Goal: Transaction & Acquisition: Purchase product/service

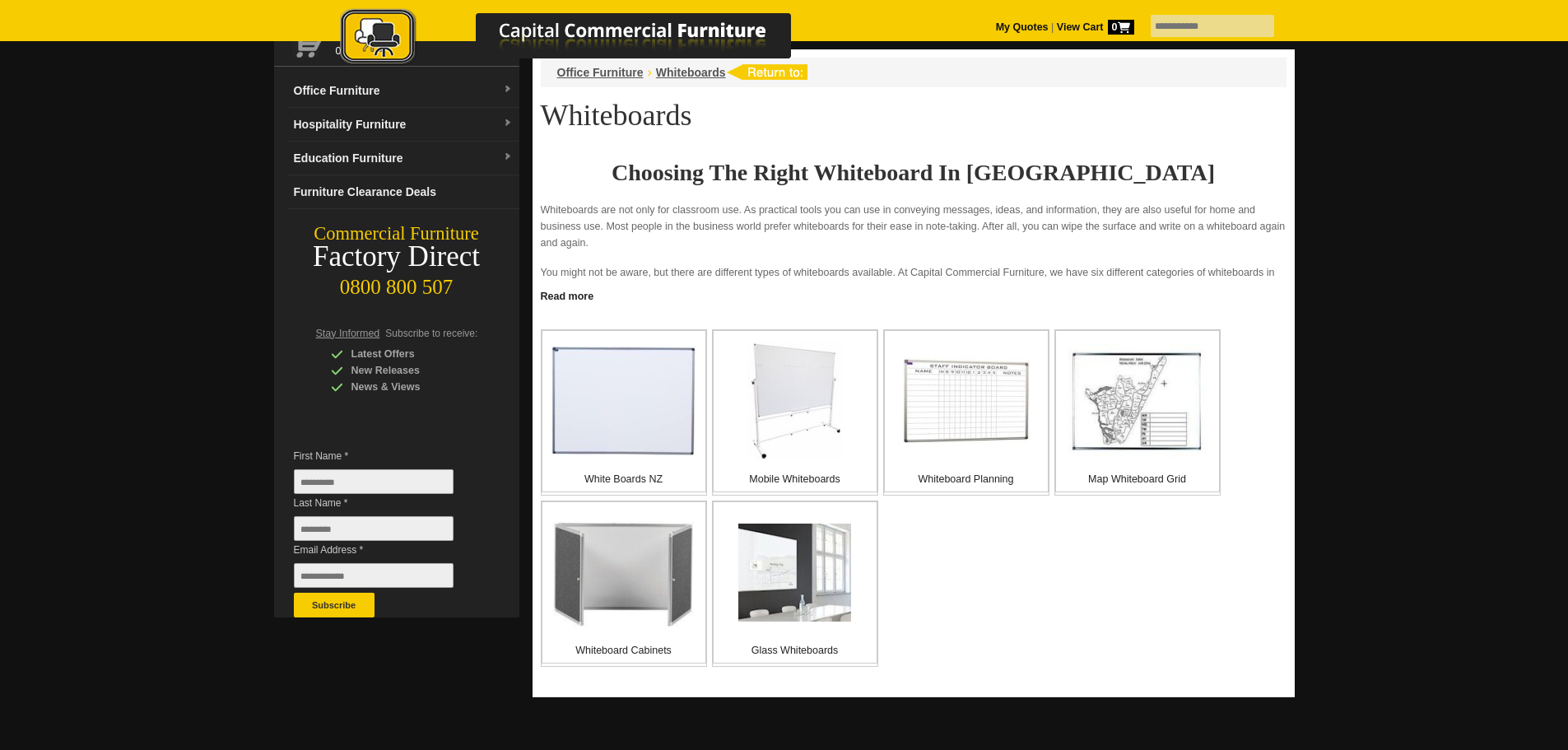
scroll to position [164, 0]
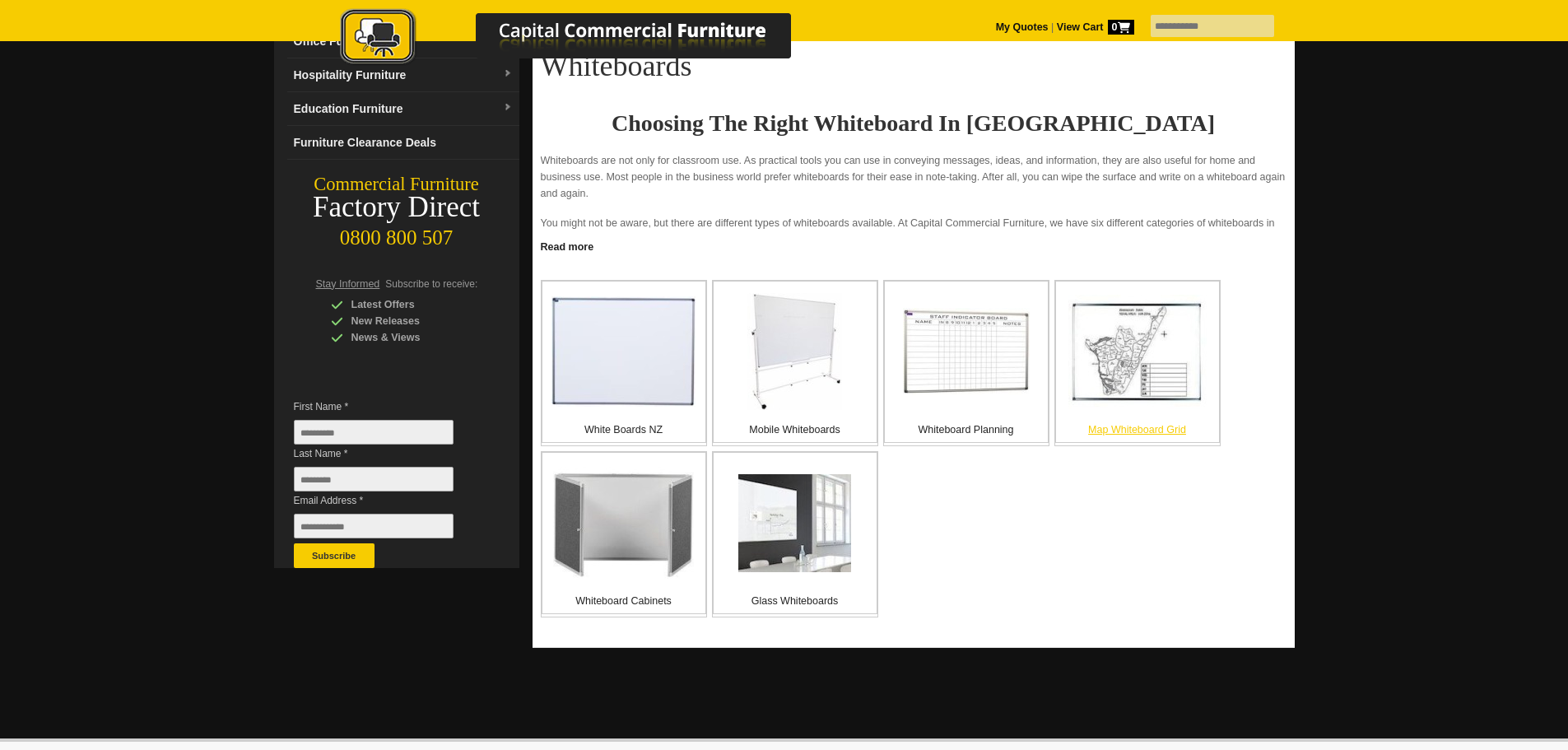
click at [1134, 328] on img at bounding box center [1137, 351] width 138 height 114
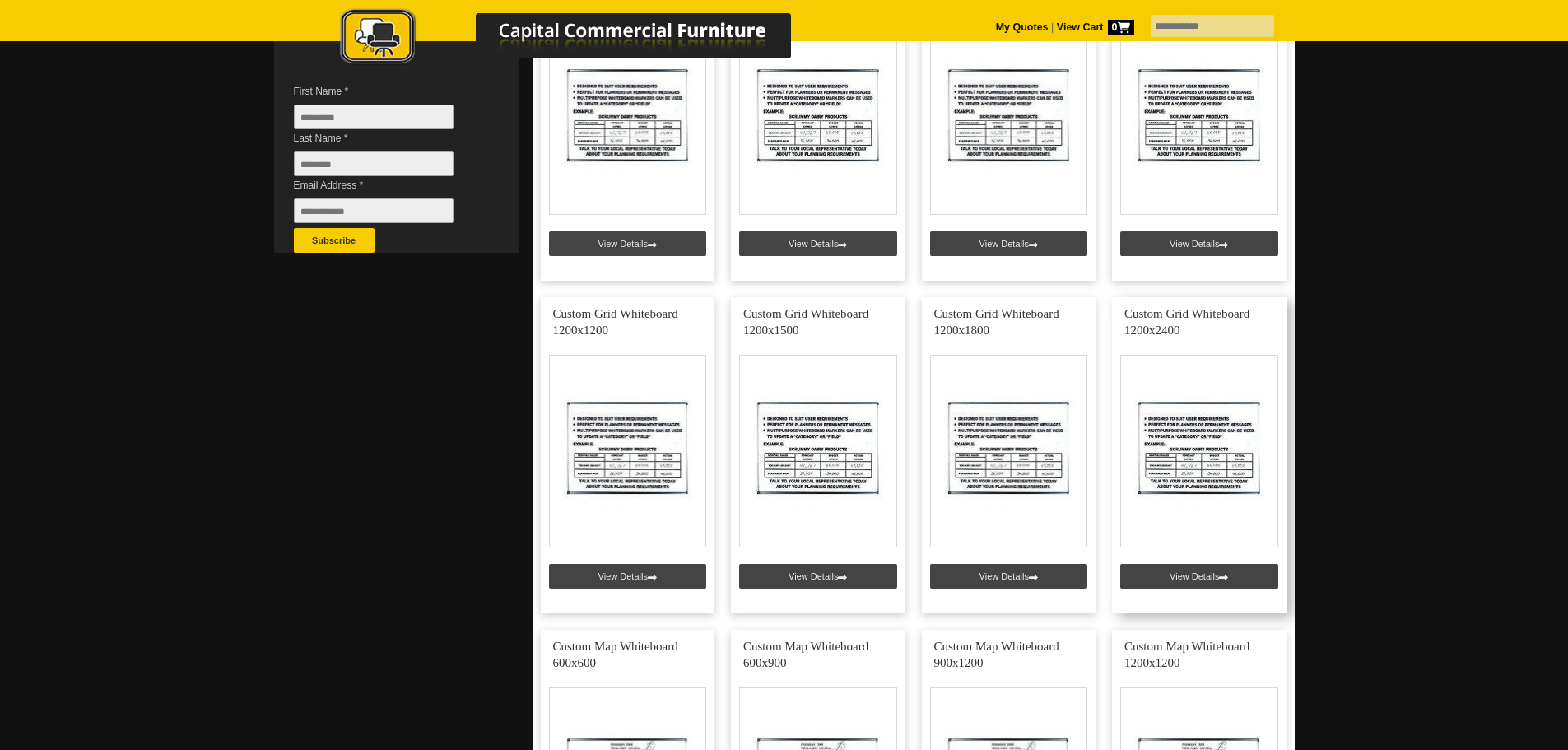
scroll to position [494, 0]
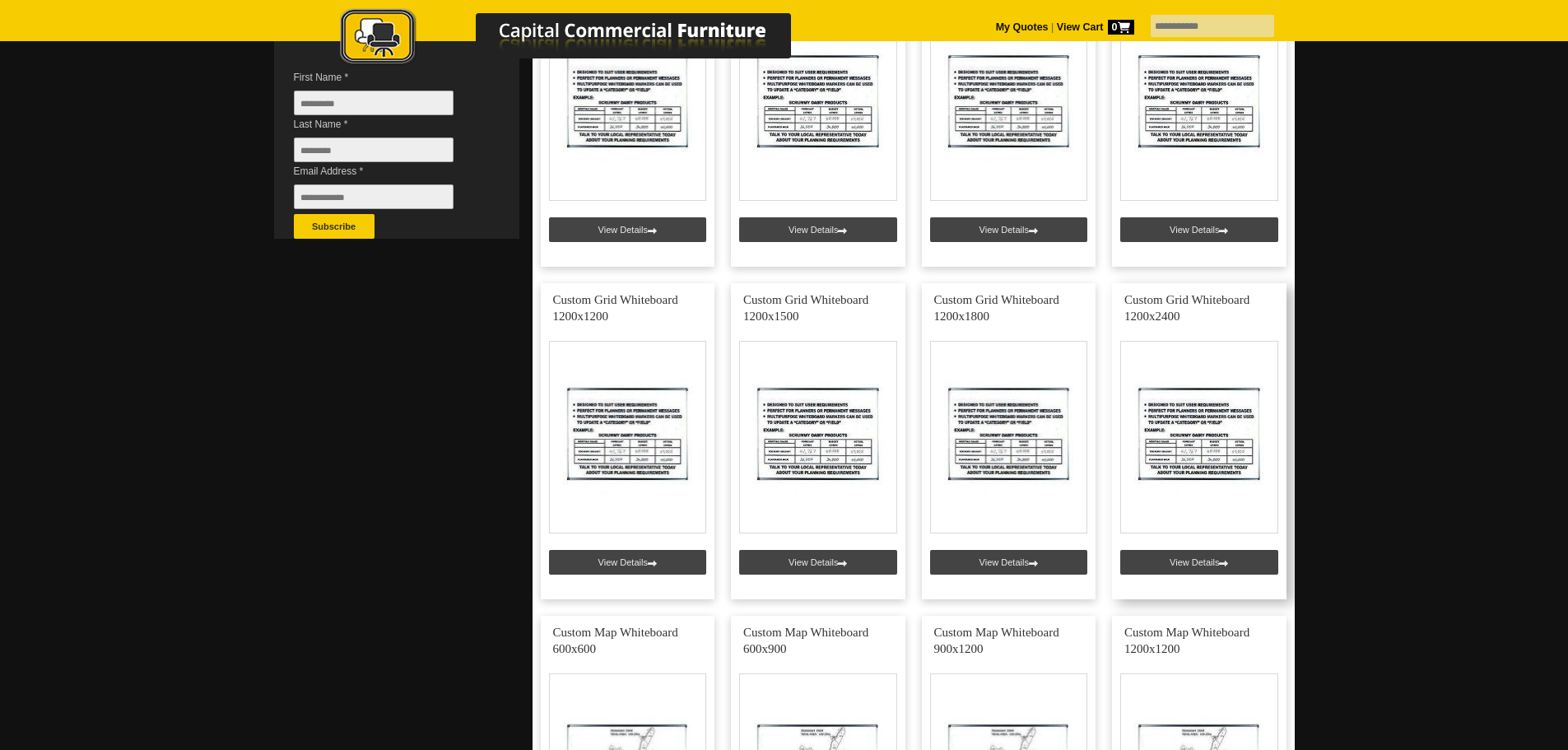
click at [1214, 452] on link at bounding box center [1199, 441] width 175 height 316
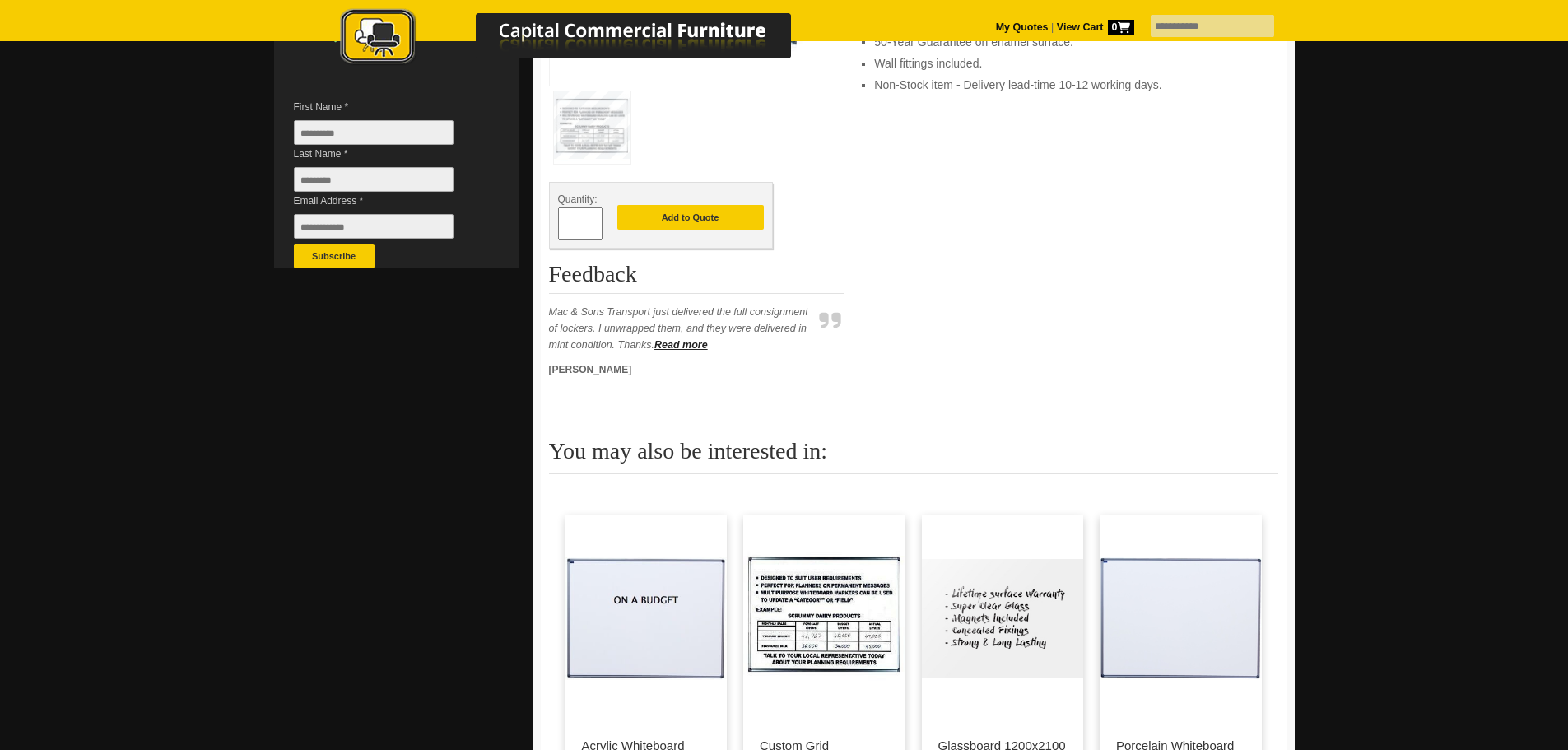
scroll to position [494, 0]
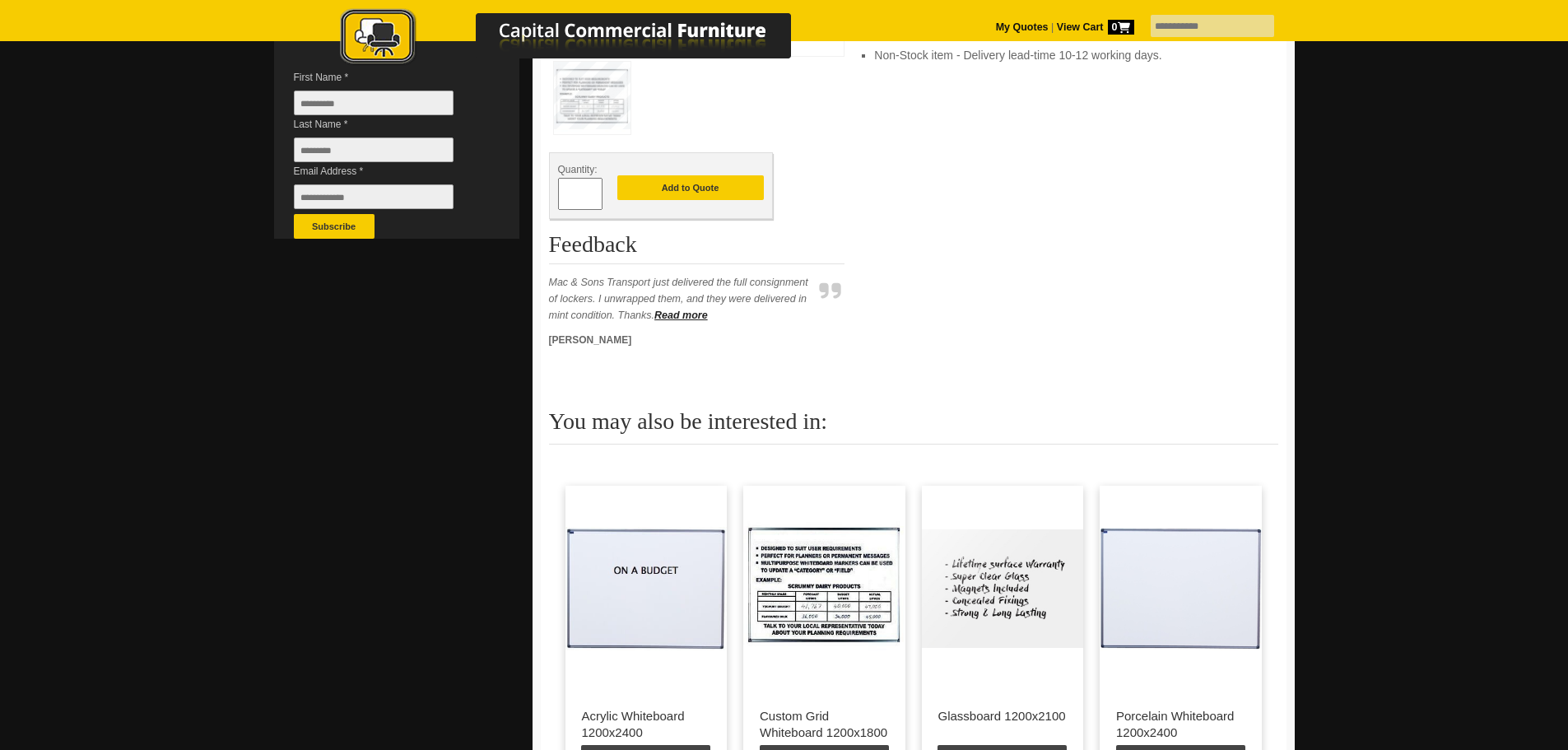
click at [1012, 570] on img at bounding box center [1002, 589] width 163 height 206
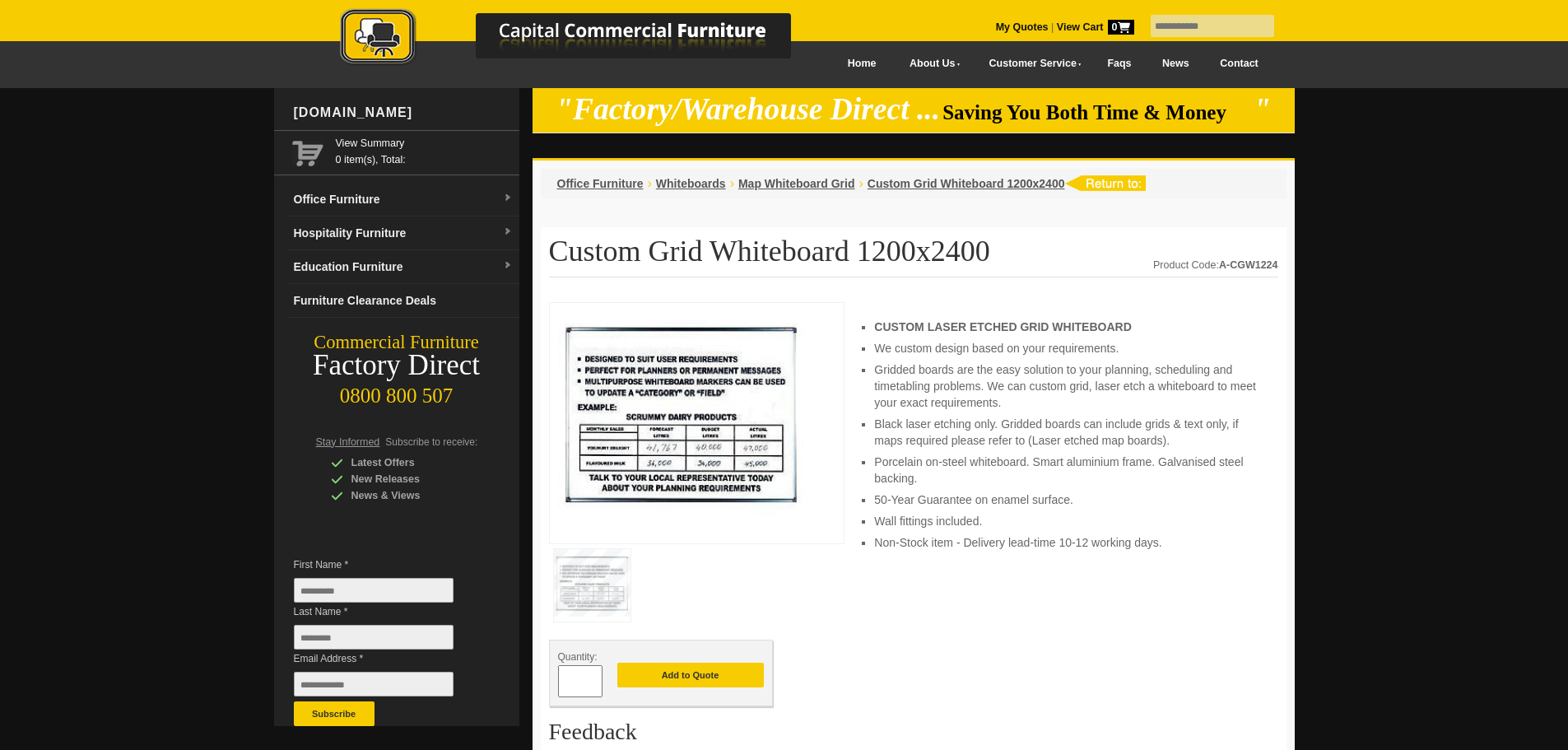
scroll to position [0, 0]
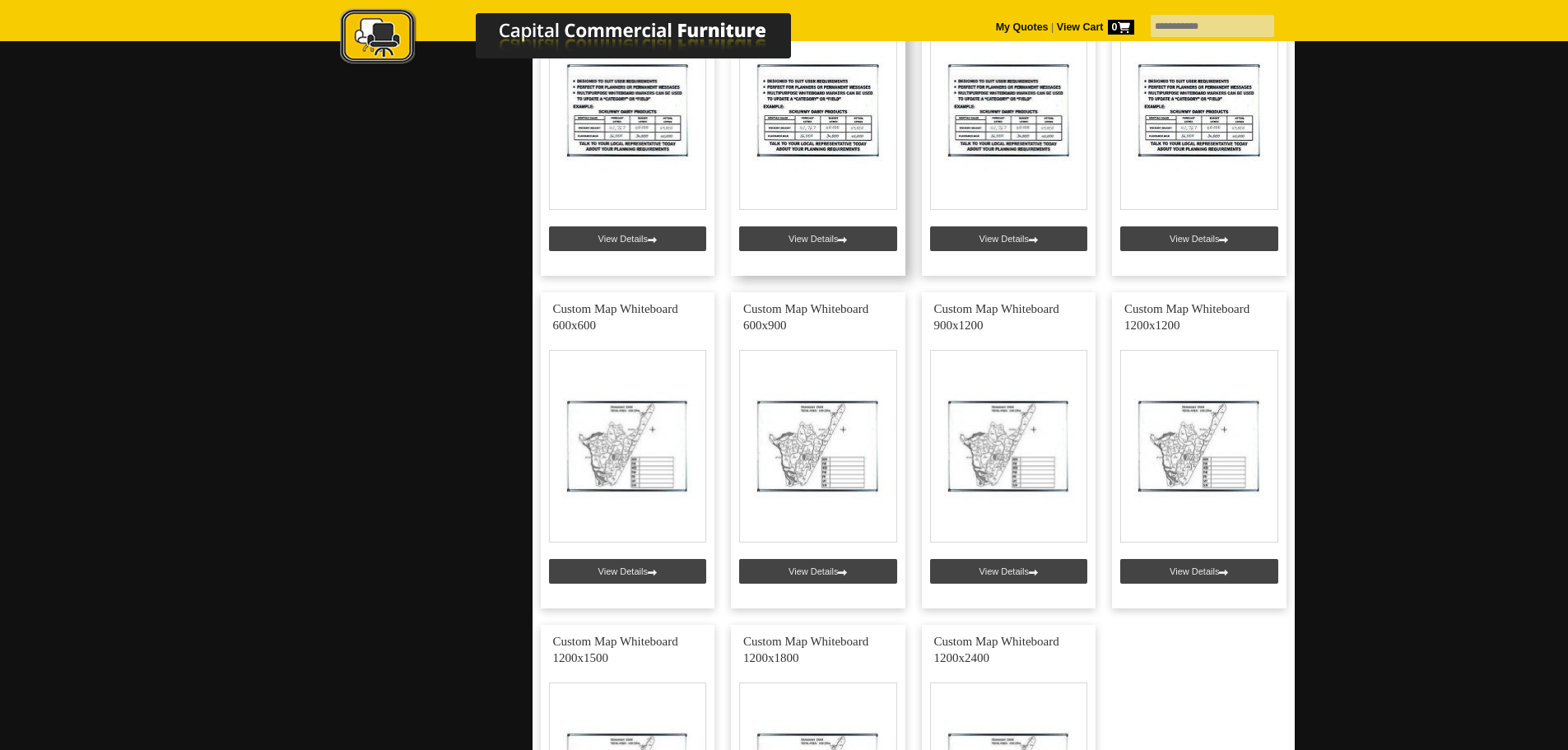
scroll to position [823, 0]
